Goal: Information Seeking & Learning: Learn about a topic

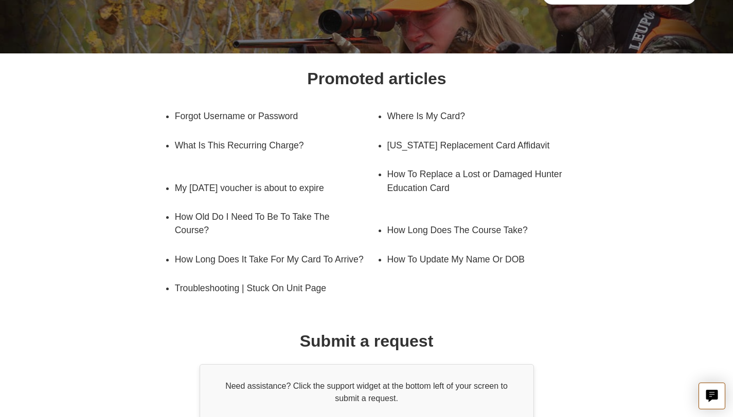
scroll to position [100, 0]
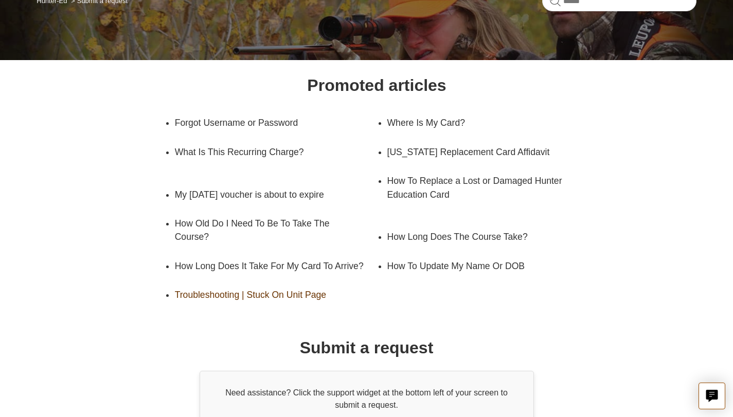
click at [313, 309] on link "Troubleshooting | Stuck On Unit Page" at bounding box center [268, 295] width 187 height 29
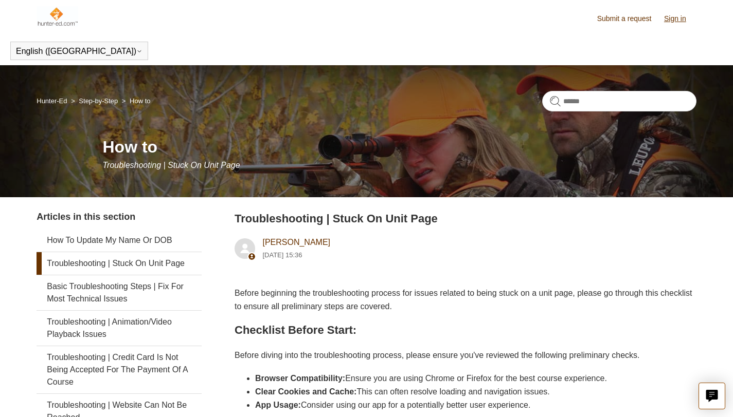
click at [669, 17] on link "Sign in" at bounding box center [680, 18] width 32 height 11
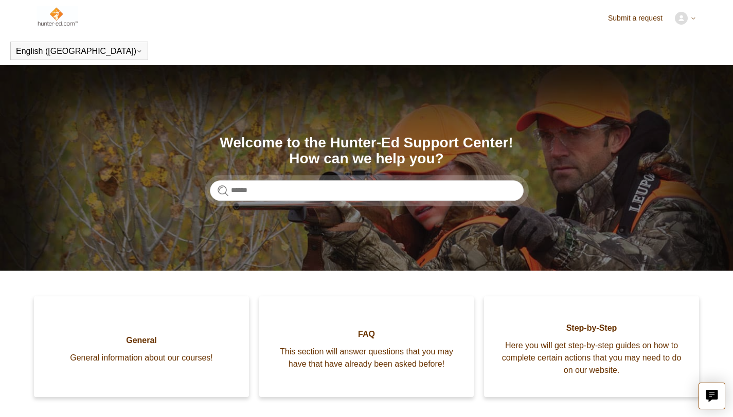
click at [677, 23] on img at bounding box center [680, 18] width 13 height 13
click at [718, 44] on header "English (US) Español Français" at bounding box center [366, 50] width 733 height 29
click at [679, 19] on img at bounding box center [680, 18] width 13 height 13
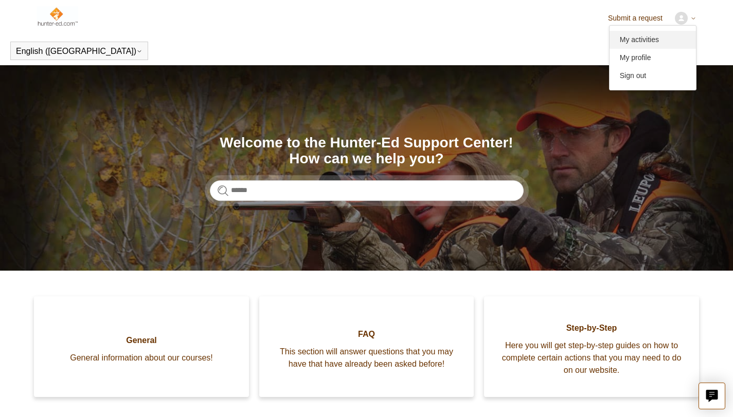
click at [652, 41] on link "My activities" at bounding box center [652, 40] width 86 height 18
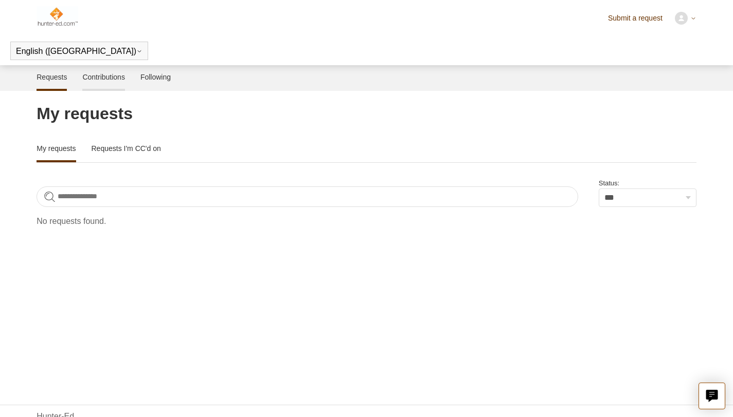
click at [125, 85] on link "Contributions" at bounding box center [103, 76] width 43 height 22
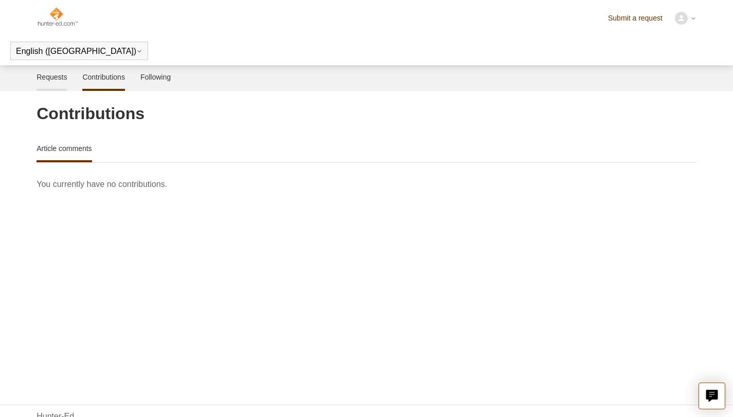
click at [57, 81] on link "Requests" at bounding box center [51, 76] width 30 height 22
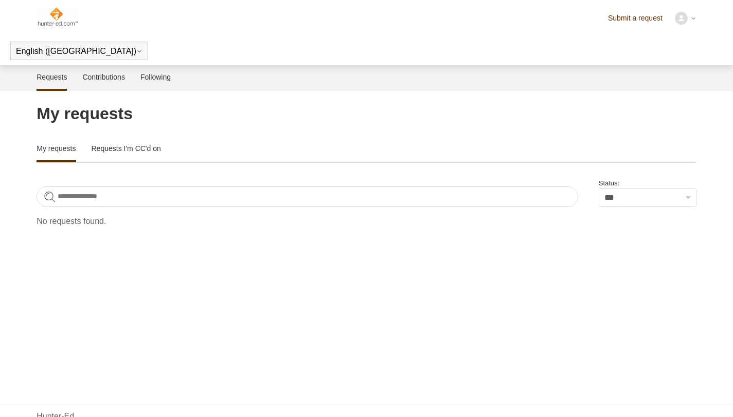
click at [58, 9] on img at bounding box center [57, 16] width 42 height 21
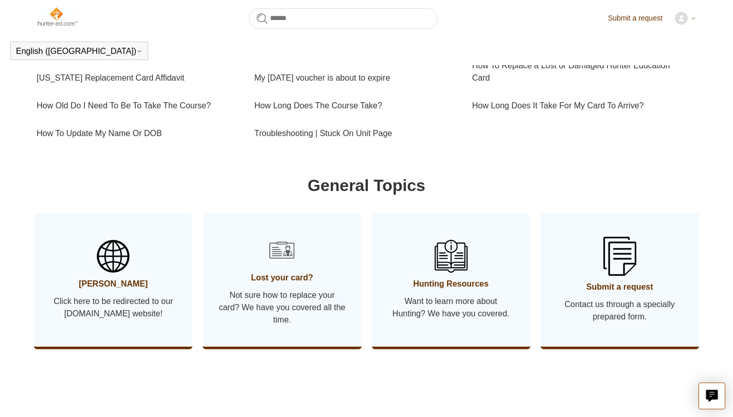
scroll to position [432, 0]
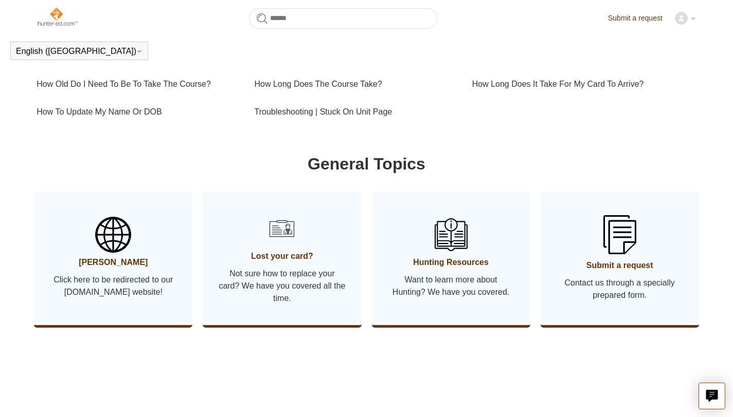
click at [152, 308] on link "[PERSON_NAME] Click here to be redirected to our [DOMAIN_NAME] website!" at bounding box center [113, 259] width 158 height 134
